Goal: Transaction & Acquisition: Purchase product/service

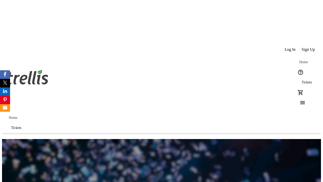
click at [302, 80] on span "Tickets" at bounding box center [307, 82] width 10 height 4
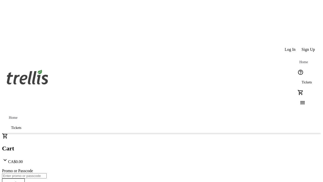
type input "1"
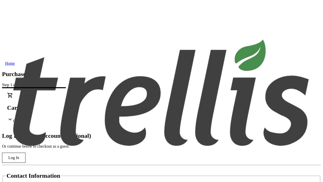
type input "[EMAIL_ADDRESS][DOMAIN_NAME]"
type input "Rey"
type input "Kuhic"
